Goal: Information Seeking & Learning: Check status

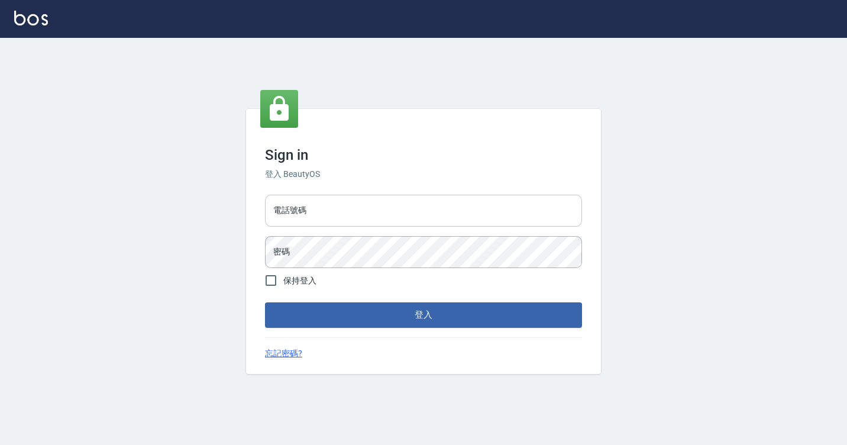
click at [292, 217] on input "電話號碼" at bounding box center [423, 211] width 317 height 32
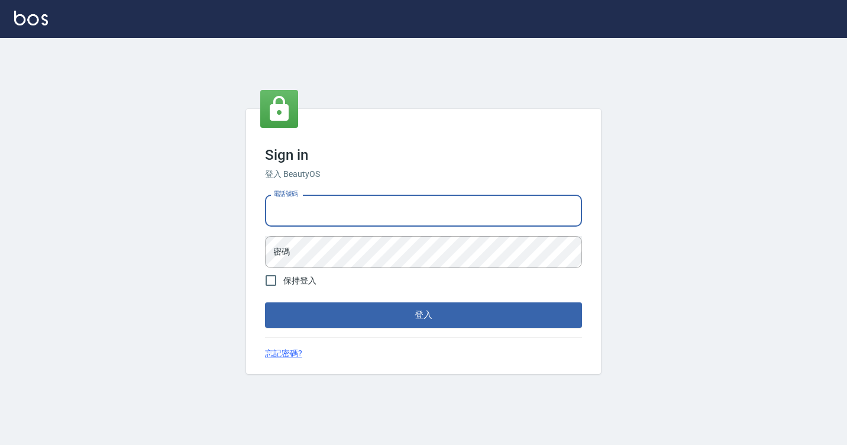
type input "7812080"
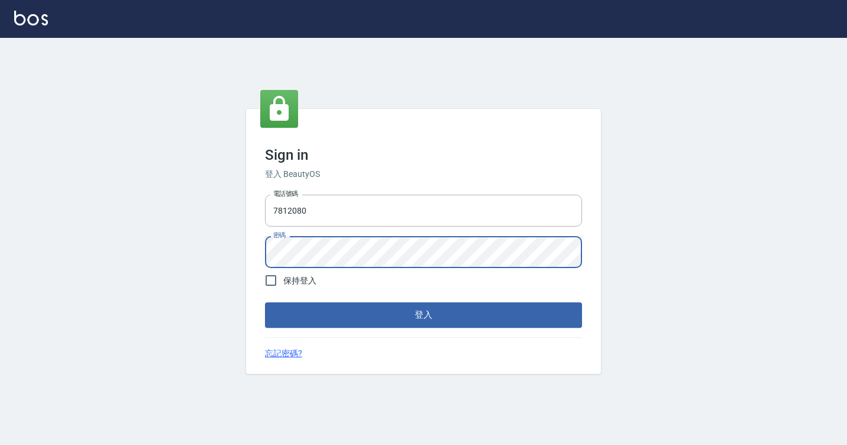
click at [265, 302] on button "登入" at bounding box center [423, 314] width 317 height 25
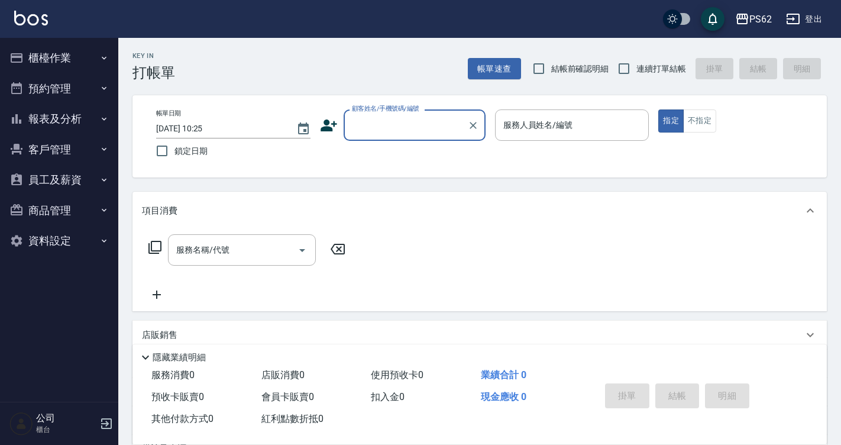
click at [36, 44] on button "櫃檯作業" at bounding box center [59, 58] width 109 height 31
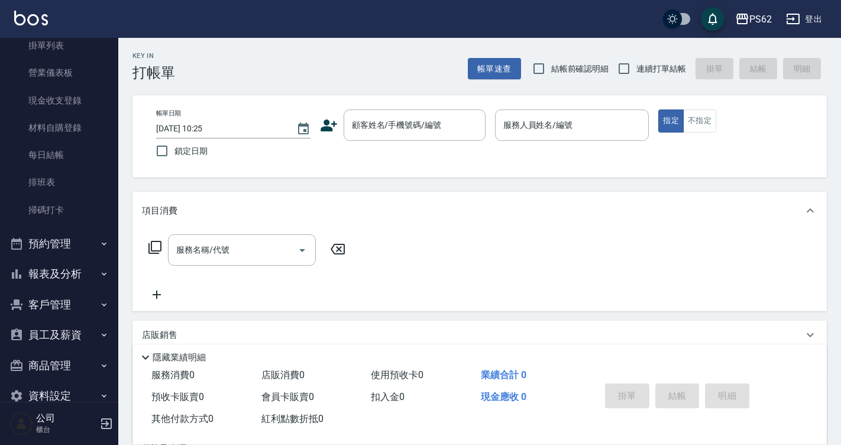
scroll to position [118, 0]
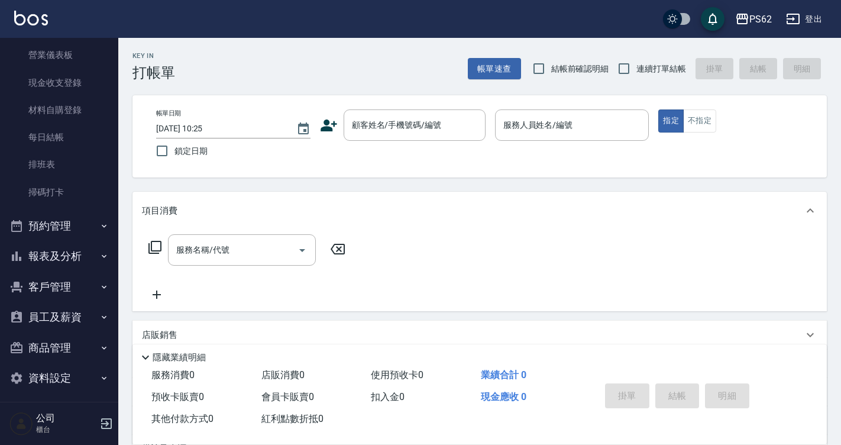
click at [43, 245] on button "報表及分析" at bounding box center [59, 256] width 109 height 31
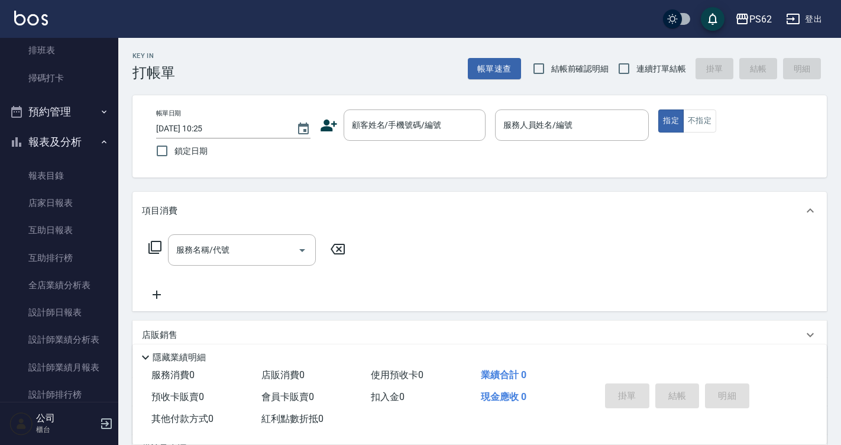
scroll to position [237, 0]
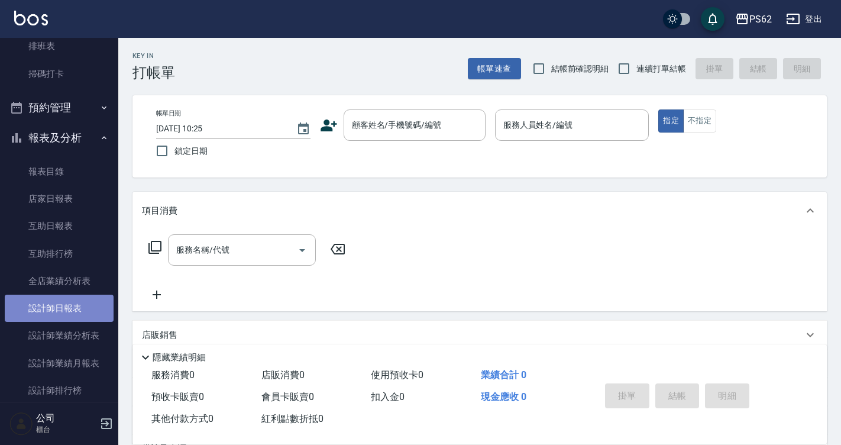
click at [69, 306] on link "設計師日報表" at bounding box center [59, 308] width 109 height 27
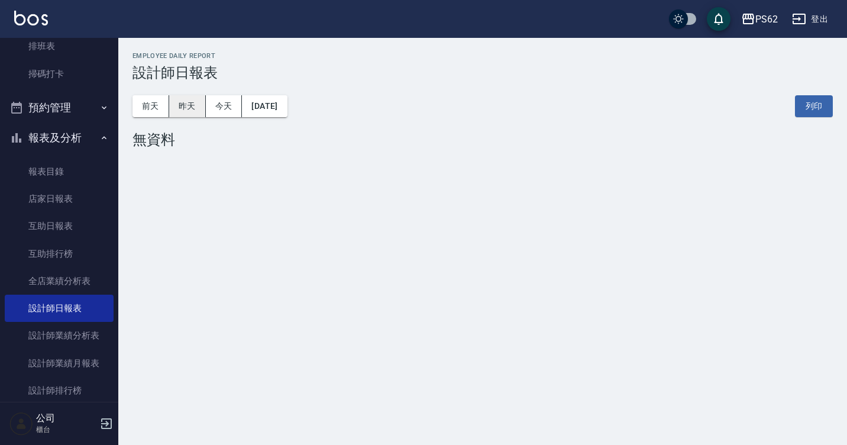
click at [193, 99] on button "昨天" at bounding box center [187, 106] width 37 height 22
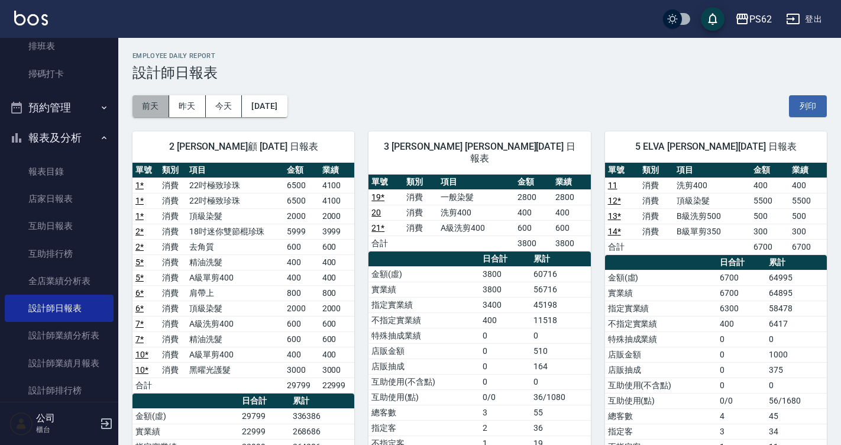
click at [156, 99] on button "前天" at bounding box center [151, 106] width 37 height 22
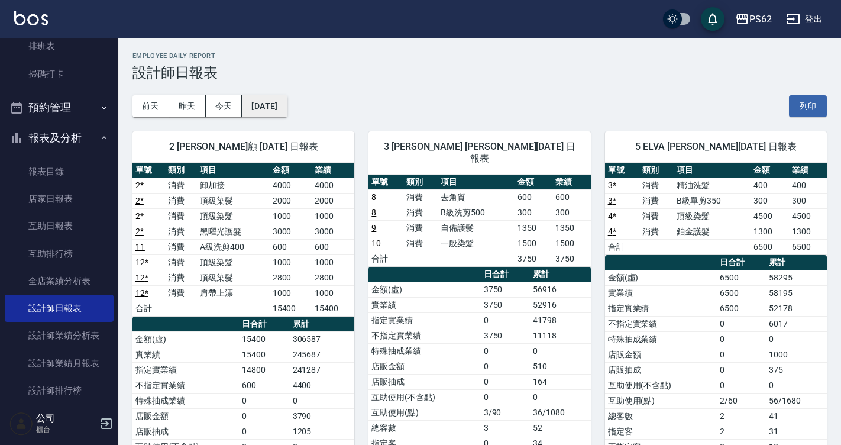
click at [287, 107] on button "[DATE]" at bounding box center [264, 106] width 45 height 22
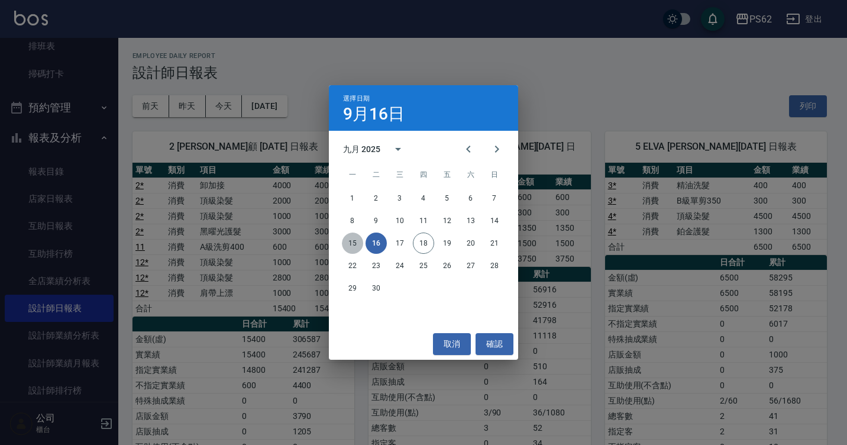
click at [355, 245] on button "15" at bounding box center [352, 243] width 21 height 21
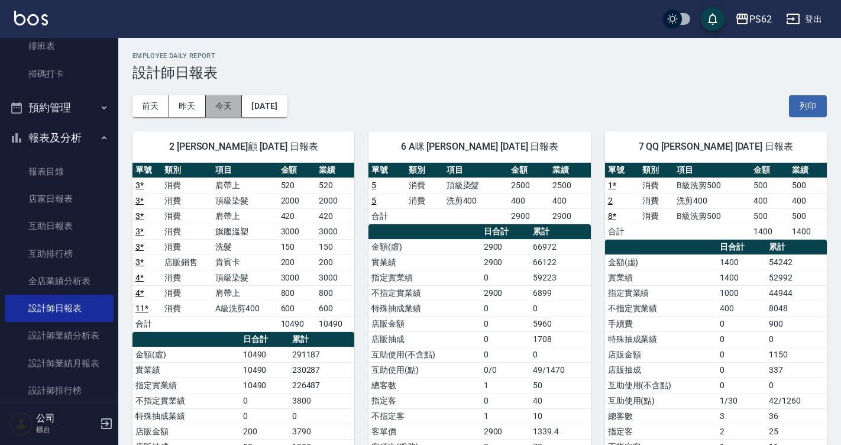
click at [222, 98] on button "今天" at bounding box center [224, 106] width 37 height 22
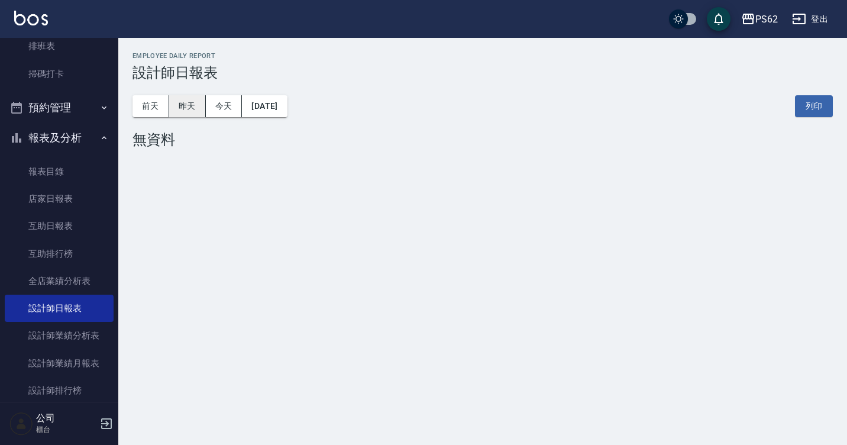
click at [196, 110] on button "昨天" at bounding box center [187, 106] width 37 height 22
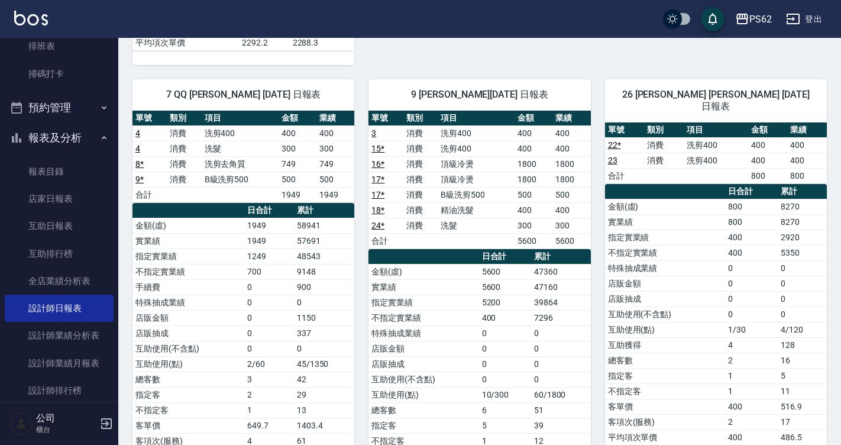
scroll to position [641, 0]
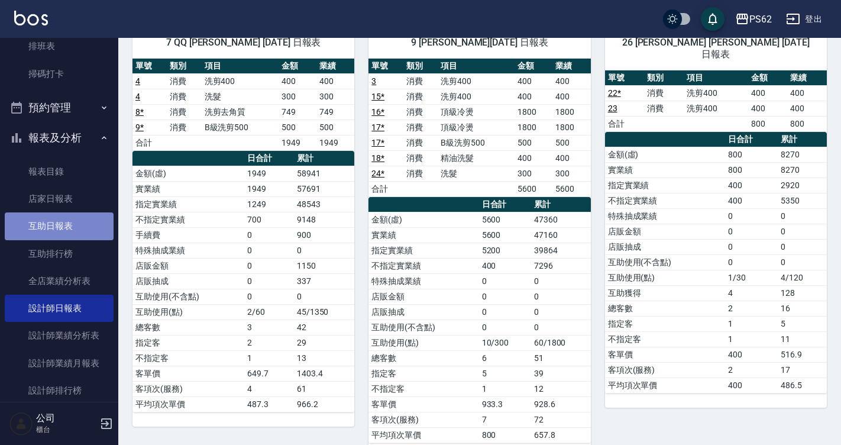
click at [70, 225] on link "互助日報表" at bounding box center [59, 225] width 109 height 27
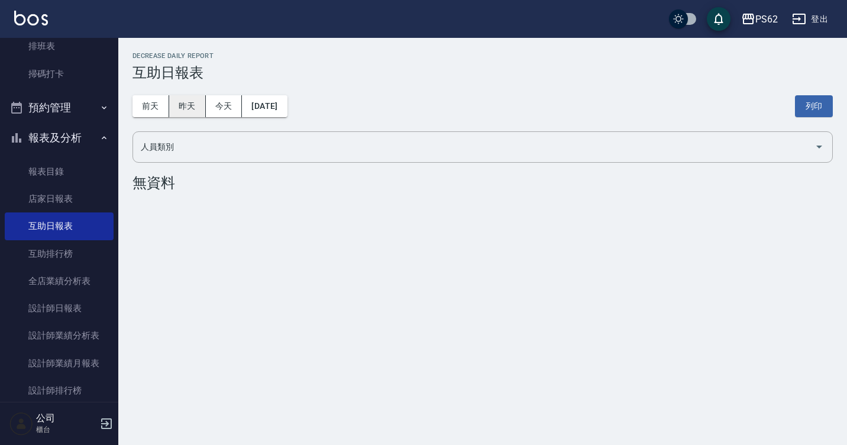
click at [173, 96] on button "昨天" at bounding box center [187, 106] width 37 height 22
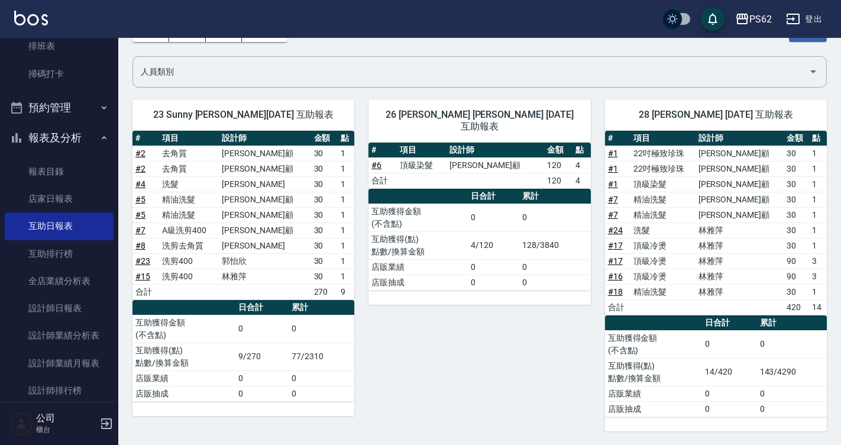
scroll to position [76, 0]
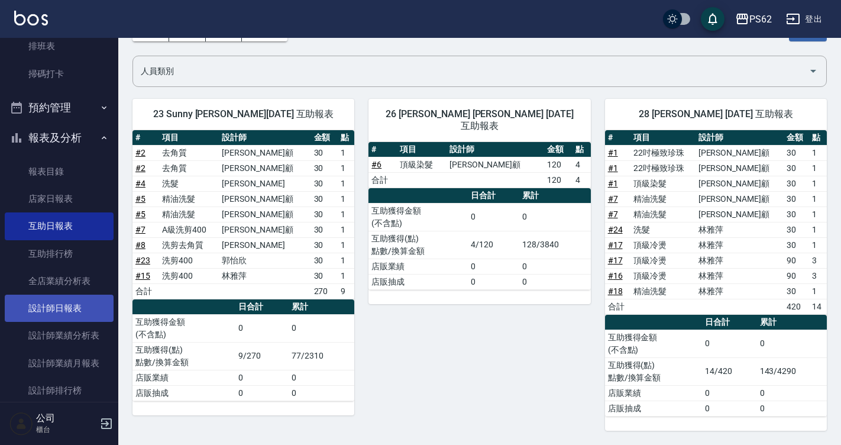
click at [68, 314] on link "設計師日報表" at bounding box center [59, 308] width 109 height 27
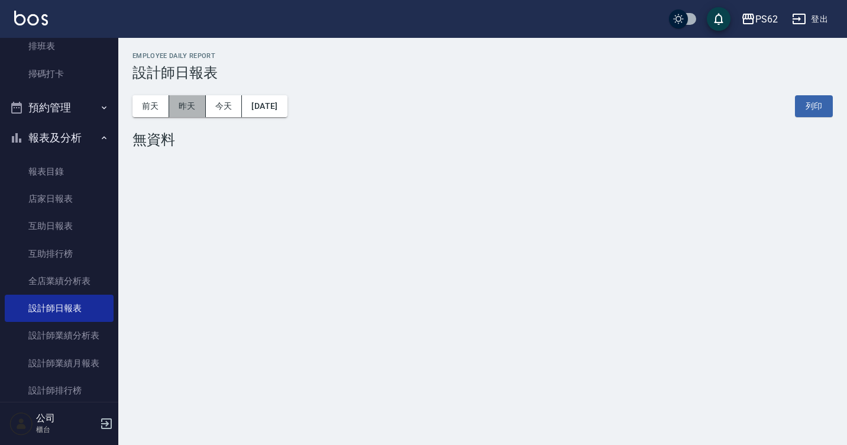
click at [185, 112] on button "昨天" at bounding box center [187, 106] width 37 height 22
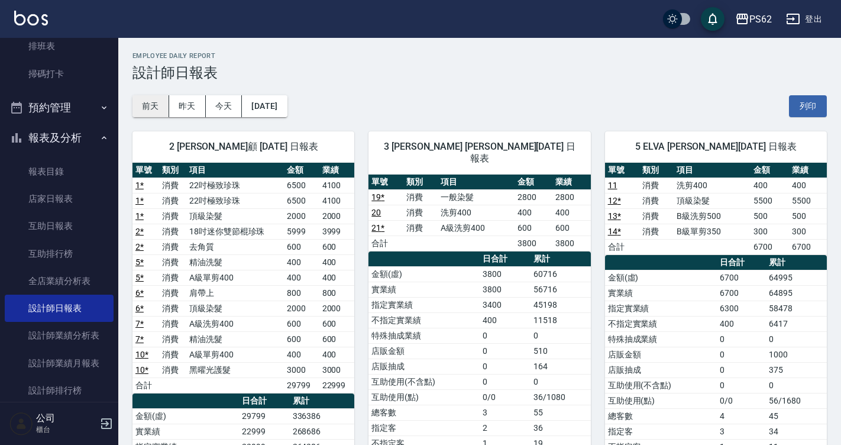
click at [157, 104] on button "前天" at bounding box center [151, 106] width 37 height 22
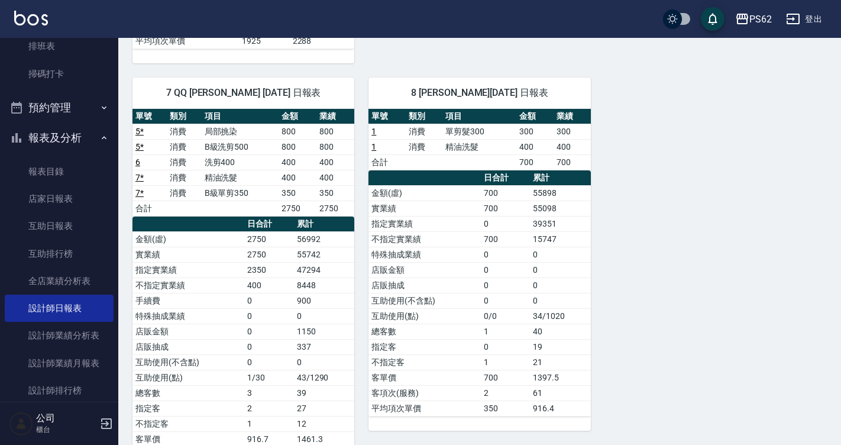
scroll to position [575, 0]
